Goal: Transaction & Acquisition: Purchase product/service

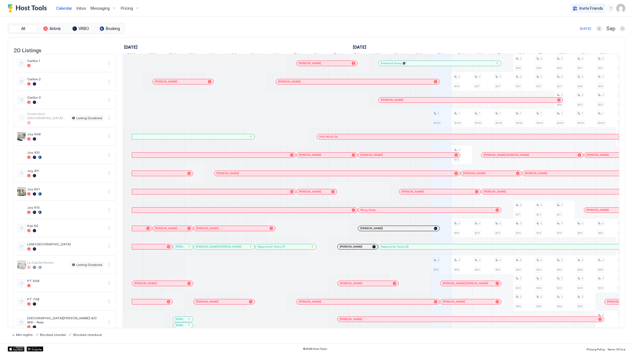
scroll to position [0, 308]
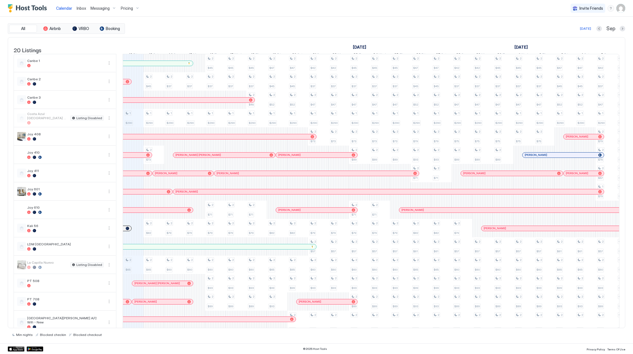
click at [124, 9] on span "Pricing" at bounding box center [127, 8] width 12 height 5
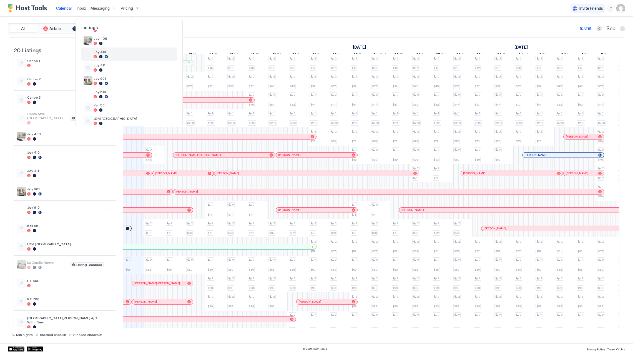
scroll to position [74, 0]
click at [137, 89] on span "Joy 610" at bounding box center [134, 90] width 81 height 4
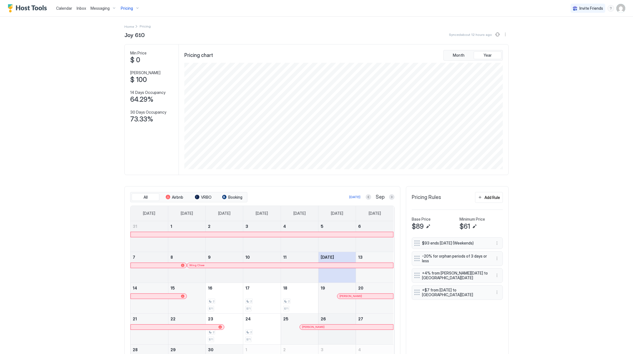
scroll to position [44, 0]
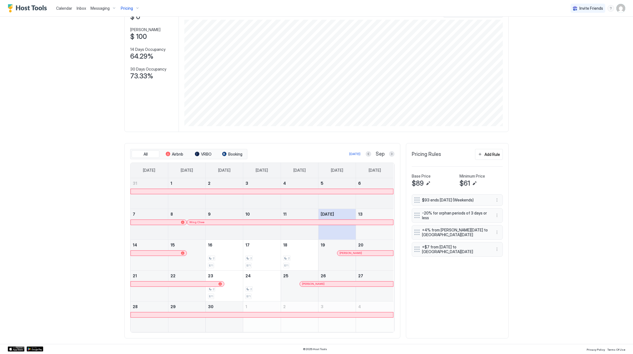
click at [309, 189] on div at bounding box center [262, 191] width 262 height 5
click at [246, 222] on div at bounding box center [248, 222] width 4 height 4
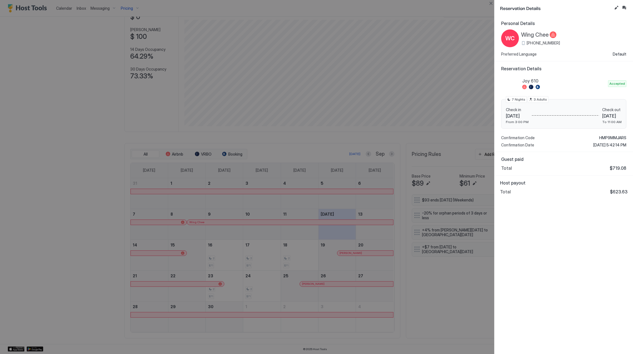
click at [539, 36] on span "Wing Chee" at bounding box center [534, 34] width 27 height 7
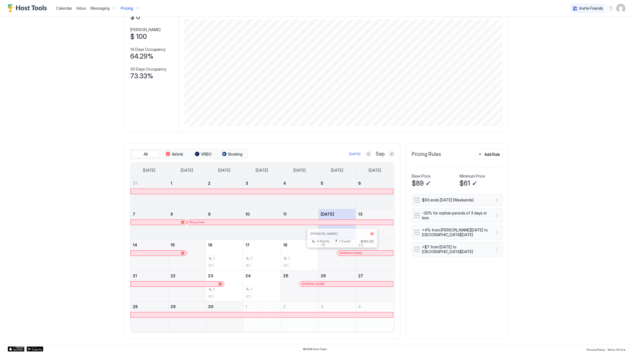
click at [341, 253] on div at bounding box center [343, 253] width 4 height 4
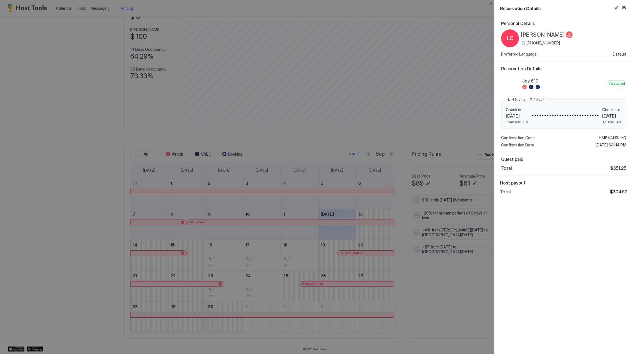
click at [538, 245] on div "Personal Details LC [PERSON_NAME] [PHONE_NUMBER] Preferred Language Default Res…" at bounding box center [563, 185] width 139 height 338
click at [539, 36] on span "[PERSON_NAME]" at bounding box center [543, 34] width 44 height 7
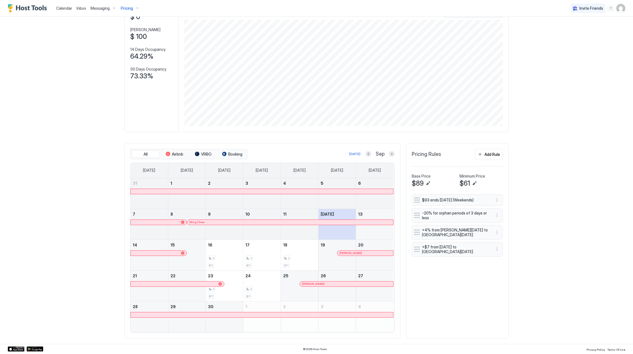
click at [319, 285] on div at bounding box center [321, 283] width 4 height 4
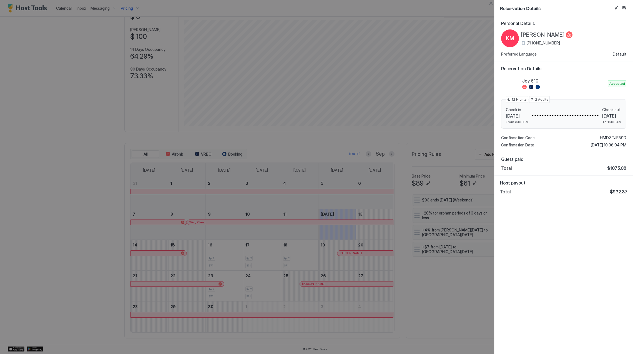
click at [541, 33] on span "[PERSON_NAME]" at bounding box center [543, 34] width 44 height 7
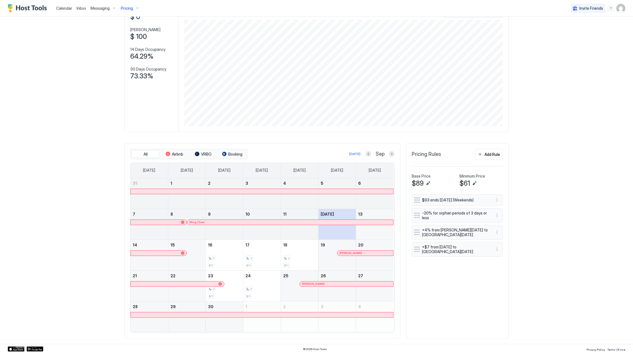
click at [278, 192] on div at bounding box center [262, 191] width 262 height 5
click at [256, 221] on div at bounding box center [258, 222] width 4 height 4
click at [355, 253] on div at bounding box center [357, 253] width 4 height 4
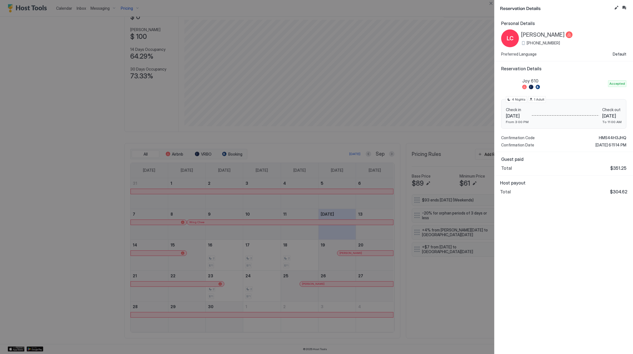
click at [326, 283] on div at bounding box center [316, 177] width 633 height 354
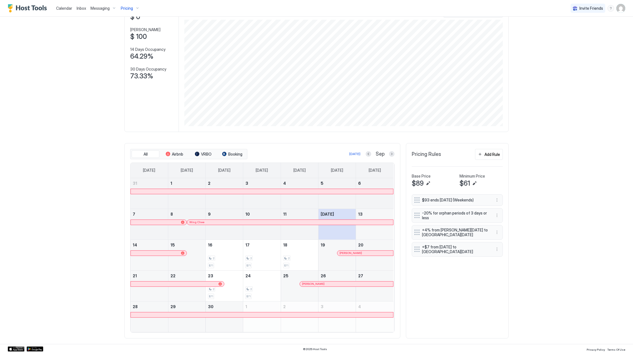
click at [322, 285] on div at bounding box center [324, 283] width 4 height 4
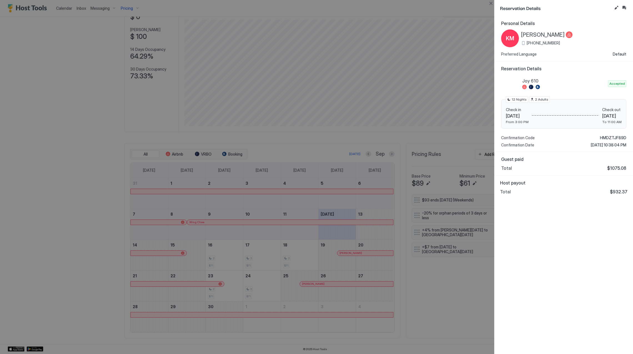
click at [154, 229] on div at bounding box center [316, 177] width 633 height 354
